Goal: Find contact information: Find contact information

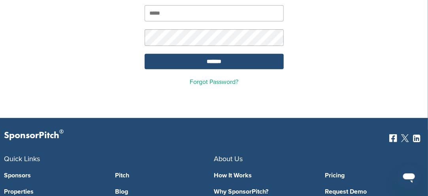
scroll to position [79, 0]
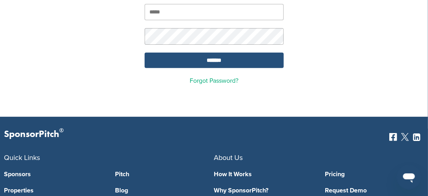
type input "**********"
click at [244, 54] on input "*******" at bounding box center [214, 60] width 139 height 15
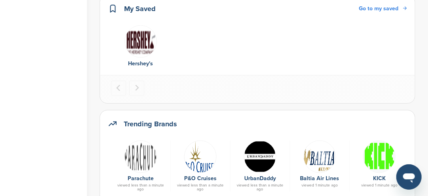
scroll to position [395, 0]
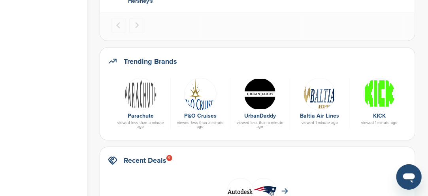
click at [139, 100] on img at bounding box center [140, 94] width 32 height 32
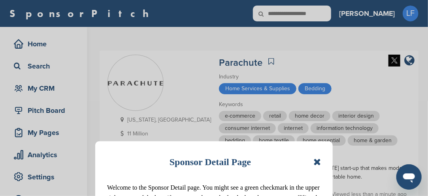
click at [318, 163] on icon at bounding box center [317, 161] width 8 height 9
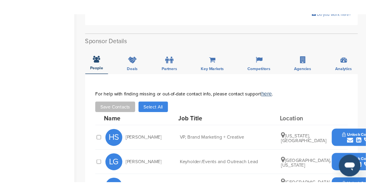
scroll to position [198, 0]
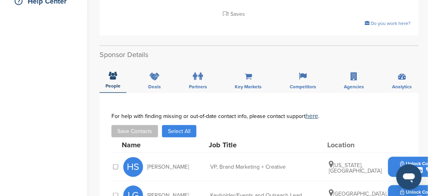
click at [399, 155] on button "Unlock Contact" at bounding box center [420, 167] width 58 height 24
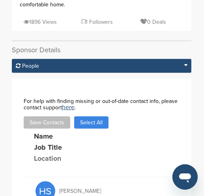
scroll to position [366, 0]
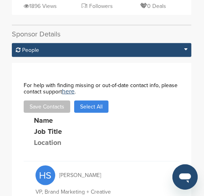
drag, startPoint x: 90, startPoint y: 133, endPoint x: 84, endPoint y: 131, distance: 7.1
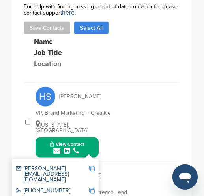
scroll to position [484, 0]
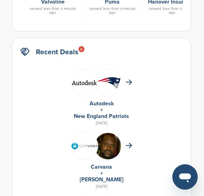
scroll to position [395, 0]
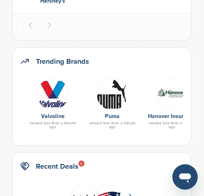
click at [111, 102] on img at bounding box center [112, 94] width 32 height 32
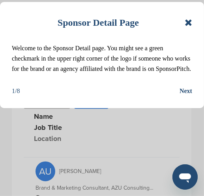
scroll to position [277, 0]
click at [188, 25] on icon at bounding box center [189, 22] width 8 height 9
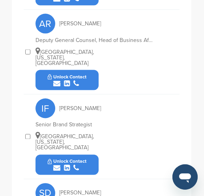
scroll to position [553, 0]
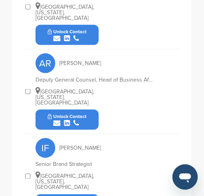
click at [87, 108] on button "Unlock Contact" at bounding box center [67, 120] width 58 height 24
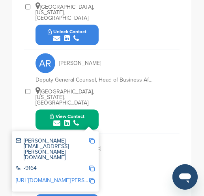
click at [92, 138] on img at bounding box center [92, 141] width 6 height 6
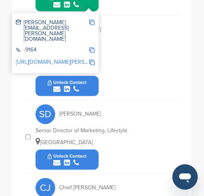
scroll to position [672, 0]
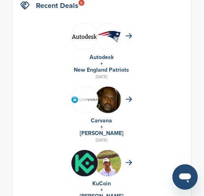
scroll to position [513, 0]
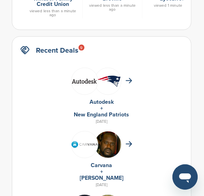
click at [105, 162] on link "Carvana" at bounding box center [101, 165] width 21 height 7
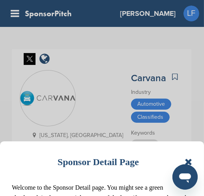
click at [189, 162] on icon at bounding box center [189, 161] width 8 height 9
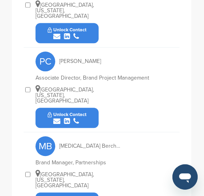
scroll to position [909, 0]
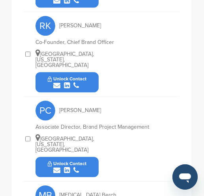
drag, startPoint x: 87, startPoint y: 81, endPoint x: 83, endPoint y: 88, distance: 8.5
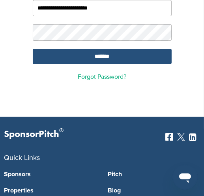
click at [84, 59] on input "*******" at bounding box center [102, 56] width 139 height 15
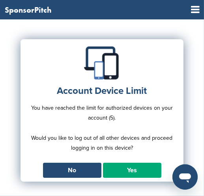
scroll to position [40, 0]
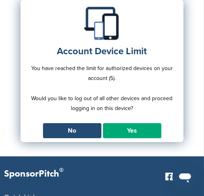
click at [117, 134] on link "Yes" at bounding box center [132, 130] width 58 height 15
click at [118, 131] on link "Yes" at bounding box center [132, 130] width 58 height 15
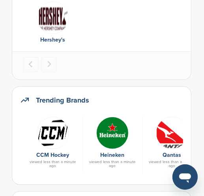
scroll to position [356, 0]
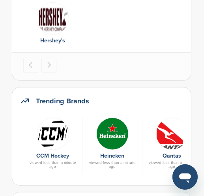
click at [55, 139] on img at bounding box center [53, 133] width 32 height 32
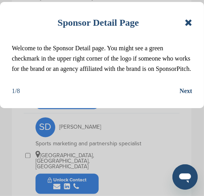
scroll to position [672, 0]
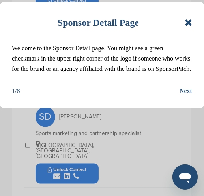
click at [86, 140] on div "Sponsor Detail Page Welcome to the Sponsor Detail page. You might see a green c…" at bounding box center [102, 98] width 204 height 196
click at [85, 140] on div "Sponsor Detail Page Welcome to the Sponsor Detail page. You might see a green c…" at bounding box center [102, 98] width 204 height 196
click at [86, 140] on div "Sponsor Detail Page Welcome to the Sponsor Detail page. You might see a green c…" at bounding box center [102, 98] width 204 height 196
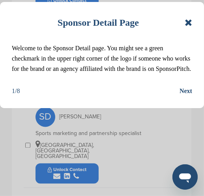
click at [184, 24] on div "Sponsor Detail Page" at bounding box center [102, 22] width 181 height 17
click at [189, 27] on div "Sponsor Detail Page" at bounding box center [102, 22] width 181 height 17
click at [191, 25] on icon at bounding box center [189, 22] width 8 height 9
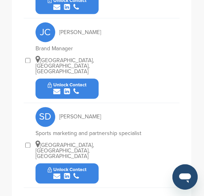
click at [93, 161] on button "Unlock Contact" at bounding box center [67, 173] width 58 height 24
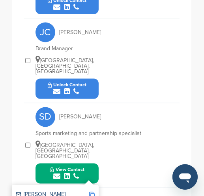
click at [92, 192] on img at bounding box center [92, 195] width 6 height 6
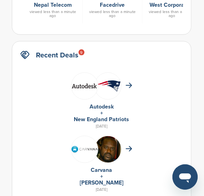
scroll to position [435, 0]
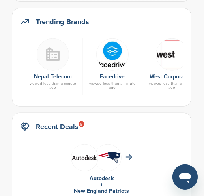
click at [167, 59] on img at bounding box center [172, 54] width 32 height 32
click at [168, 59] on img at bounding box center [172, 54] width 32 height 32
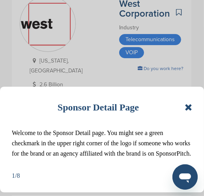
scroll to position [79, 0]
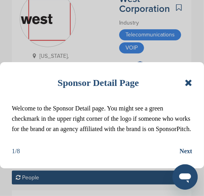
click at [187, 81] on icon at bounding box center [189, 82] width 8 height 9
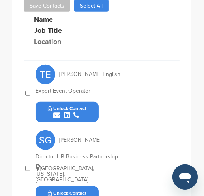
scroll to position [316, 0]
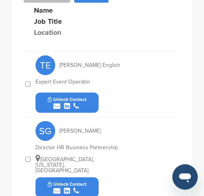
click at [86, 102] on div "submit" at bounding box center [67, 106] width 39 height 8
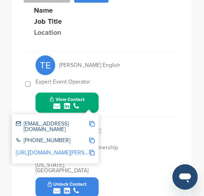
click at [141, 106] on div "TE [PERSON_NAME] English Expert Event Operator View Contact [EMAIL_ADDRESS][DOM…" at bounding box center [108, 83] width 144 height 65
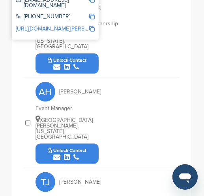
scroll to position [435, 0]
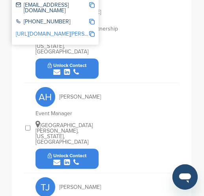
click at [92, 31] on img at bounding box center [92, 34] width 6 height 6
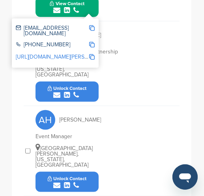
scroll to position [395, 0]
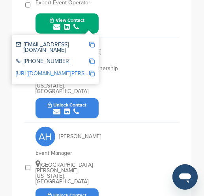
click at [90, 42] on img at bounding box center [92, 45] width 6 height 6
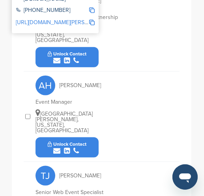
scroll to position [474, 0]
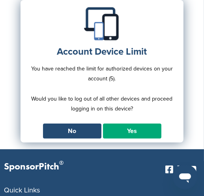
click at [125, 126] on link "Yes" at bounding box center [132, 130] width 58 height 15
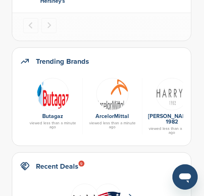
scroll to position [435, 0]
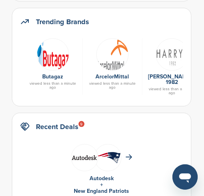
click at [112, 69] on div "ArcelorMittal viewed less than a minute ago" at bounding box center [113, 66] width 60 height 57
click at [117, 50] on img at bounding box center [112, 54] width 32 height 32
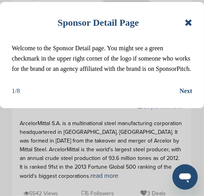
scroll to position [158, 0]
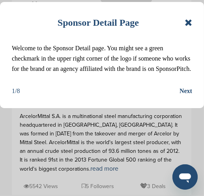
click at [193, 24] on div "Sponsor Detail Page Welcome to the Sponsor Detail page. You might see a green c…" at bounding box center [102, 55] width 204 height 106
click at [185, 21] on div "Sponsor Detail Page" at bounding box center [102, 22] width 181 height 17
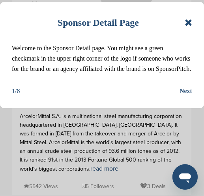
drag, startPoint x: 185, startPoint y: 21, endPoint x: 173, endPoint y: 28, distance: 12.7
drag, startPoint x: 173, startPoint y: 28, endPoint x: 160, endPoint y: 30, distance: 14.0
drag, startPoint x: 160, startPoint y: 30, endPoint x: 192, endPoint y: 22, distance: 33.0
click at [192, 22] on icon at bounding box center [189, 22] width 8 height 9
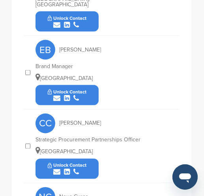
scroll to position [632, 0]
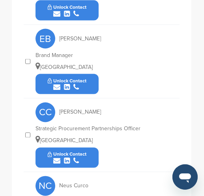
click at [96, 147] on div "Unlock Contact" at bounding box center [67, 157] width 63 height 20
click at [95, 146] on button "Unlock Contact" at bounding box center [67, 158] width 58 height 24
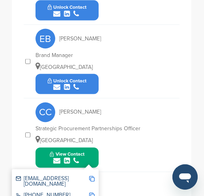
click at [93, 176] on img at bounding box center [92, 179] width 6 height 6
